Goal: Complete application form

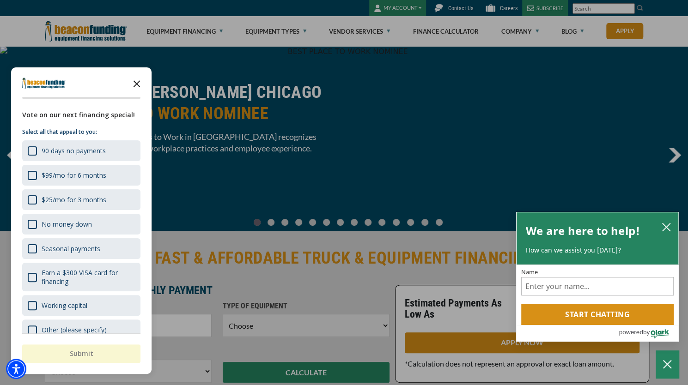
click at [142, 80] on icon "Close the survey" at bounding box center [136, 83] width 18 height 18
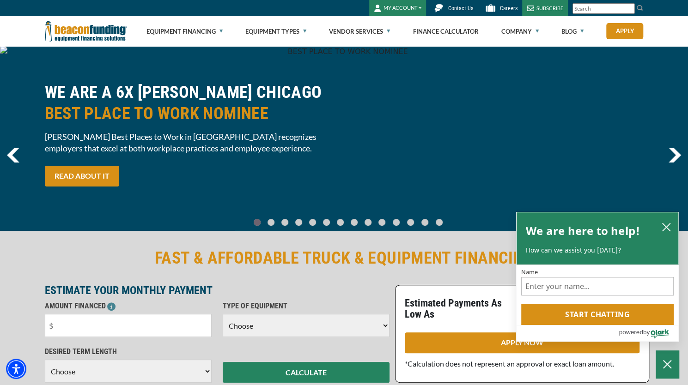
click at [498, 6] on link "Careers" at bounding box center [500, 8] width 44 height 16
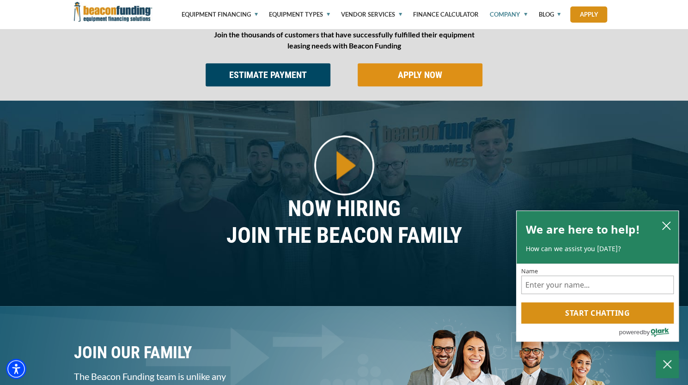
scroll to position [580, 0]
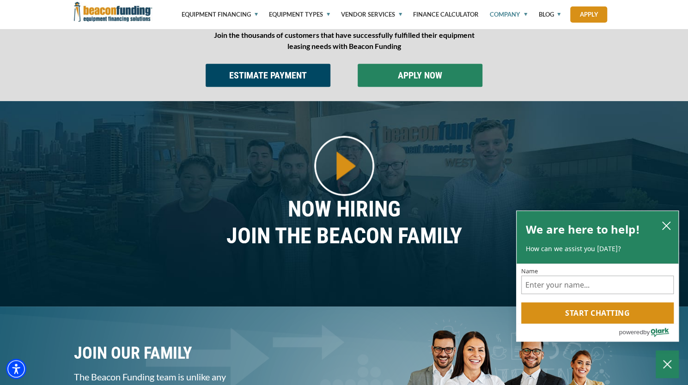
click at [405, 82] on input "APPLY NOW" at bounding box center [419, 75] width 125 height 23
